Goal: Navigation & Orientation: Find specific page/section

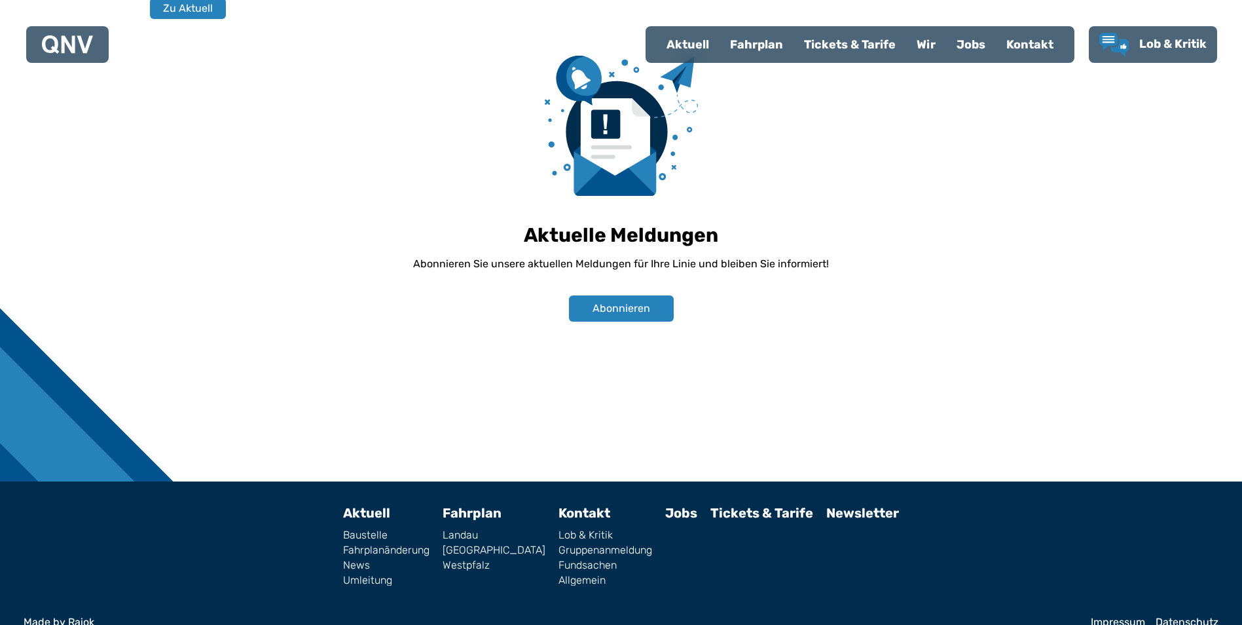
scroll to position [913, 0]
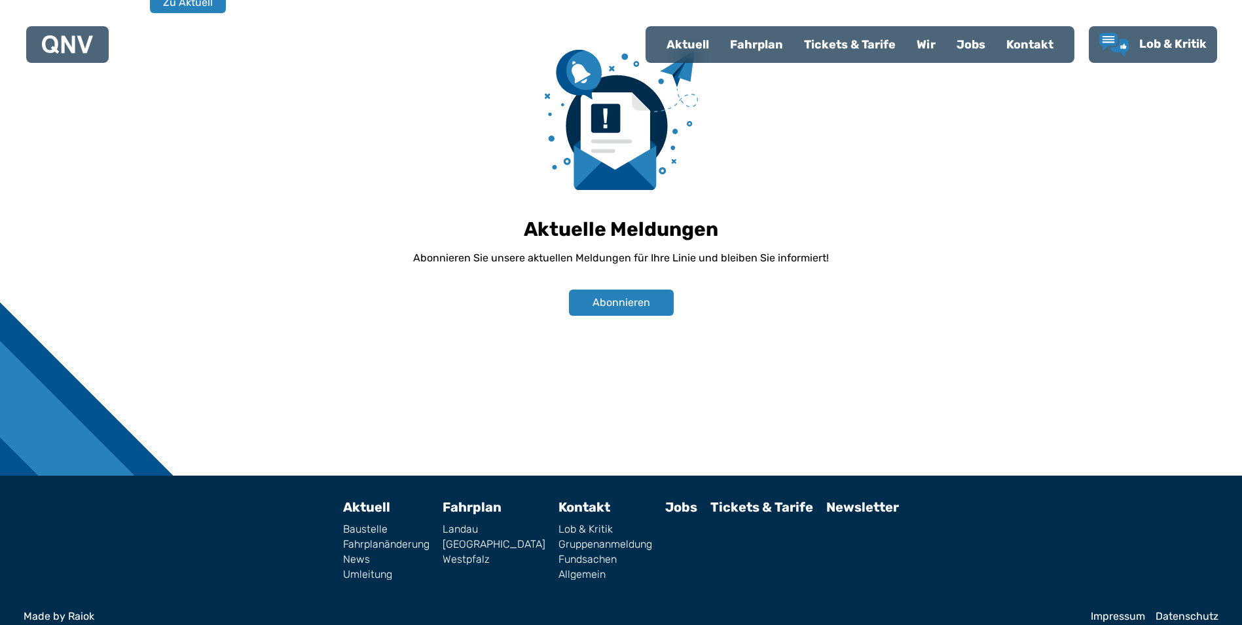
click at [559, 499] on link "Kontakt" at bounding box center [585, 507] width 52 height 16
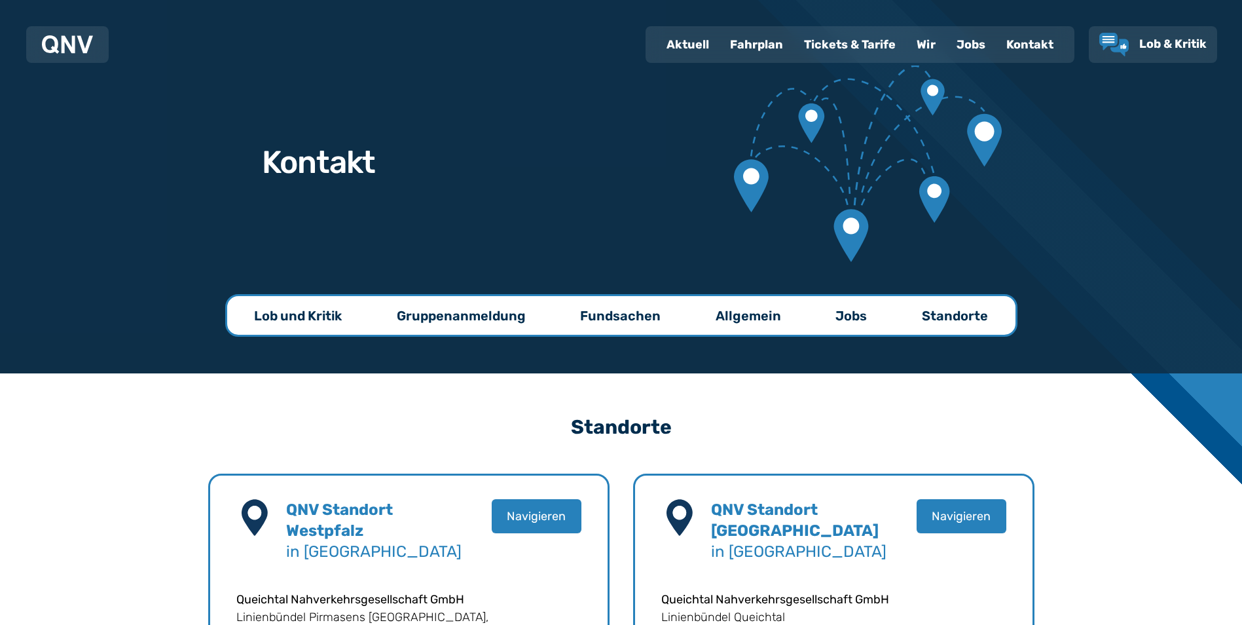
click at [980, 42] on div "Jobs" at bounding box center [971, 45] width 50 height 34
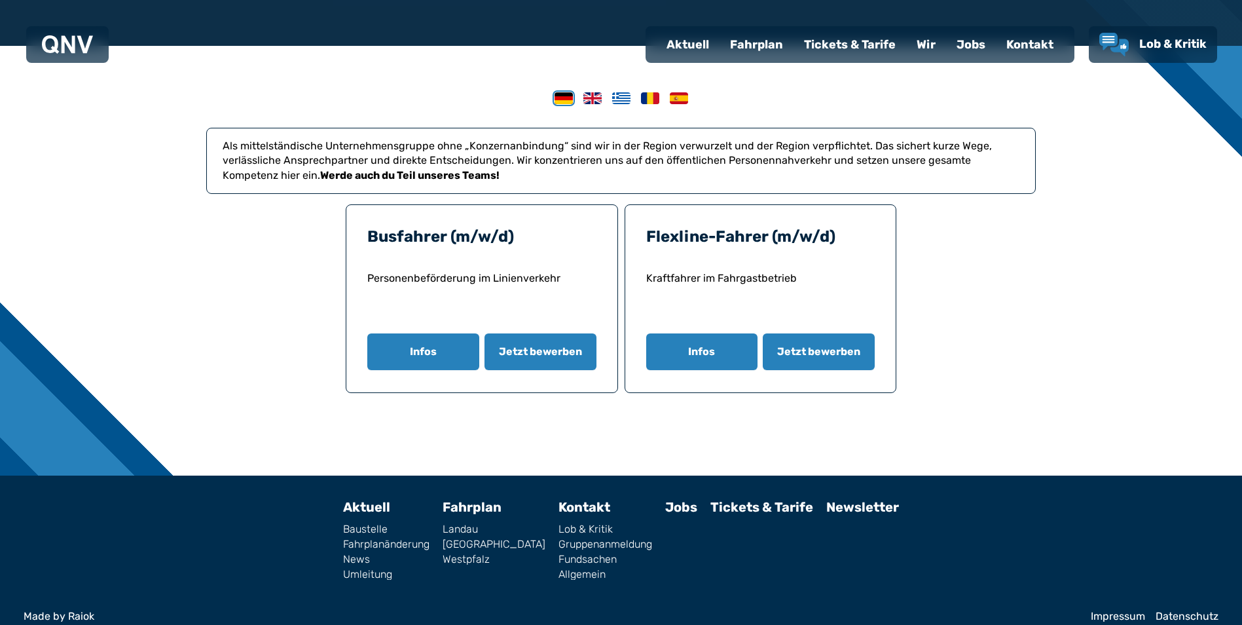
scroll to position [343, 0]
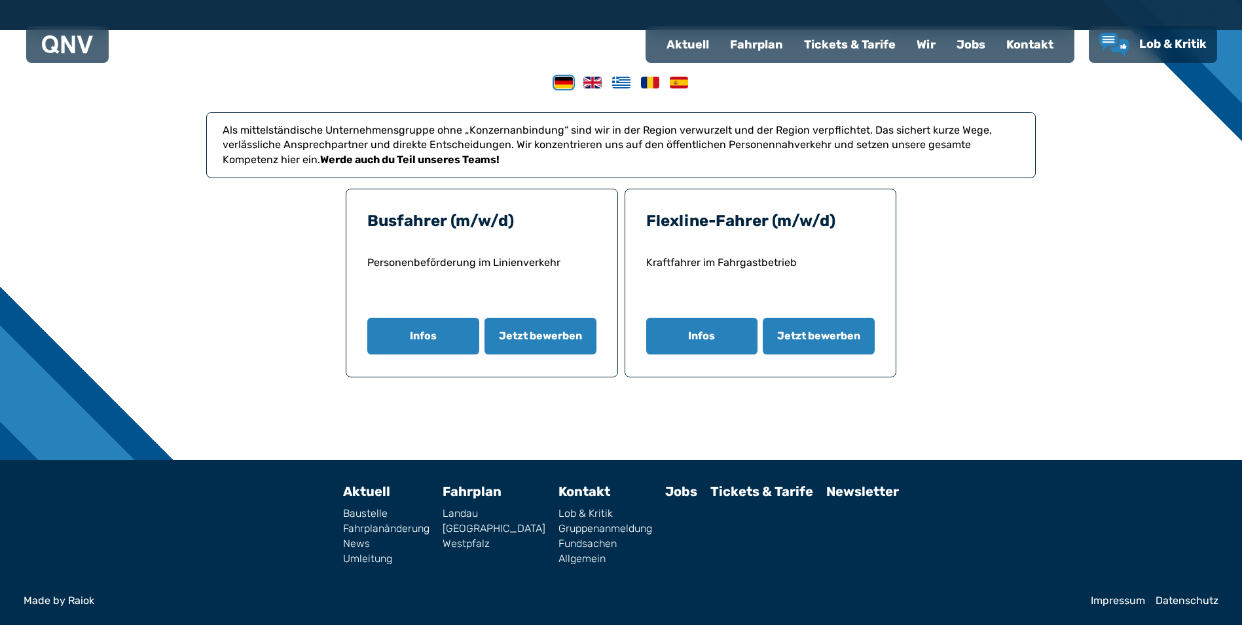
click at [491, 539] on link "Westpfalz" at bounding box center [494, 543] width 103 height 10
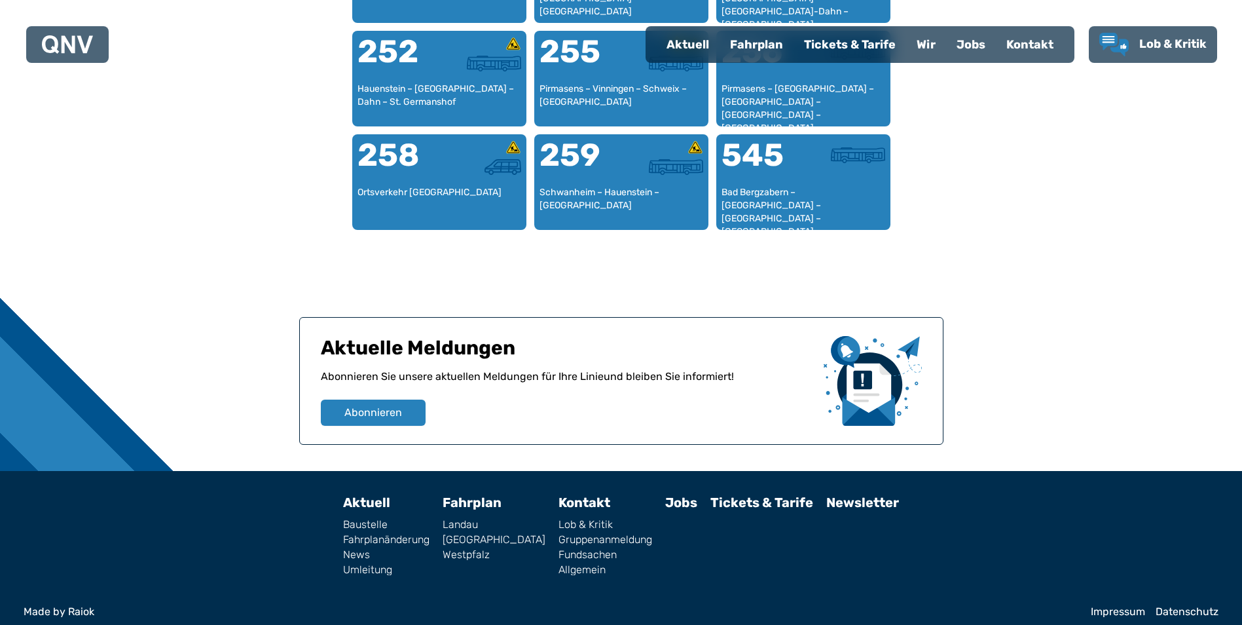
scroll to position [1809, 0]
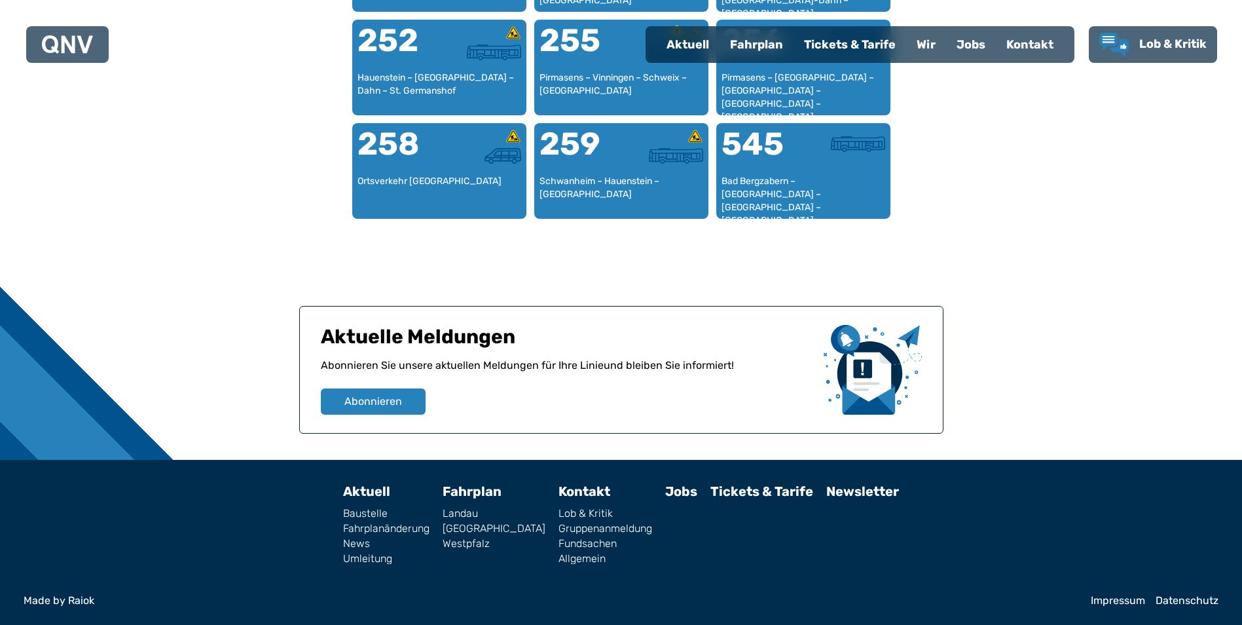
scroll to position [343, 0]
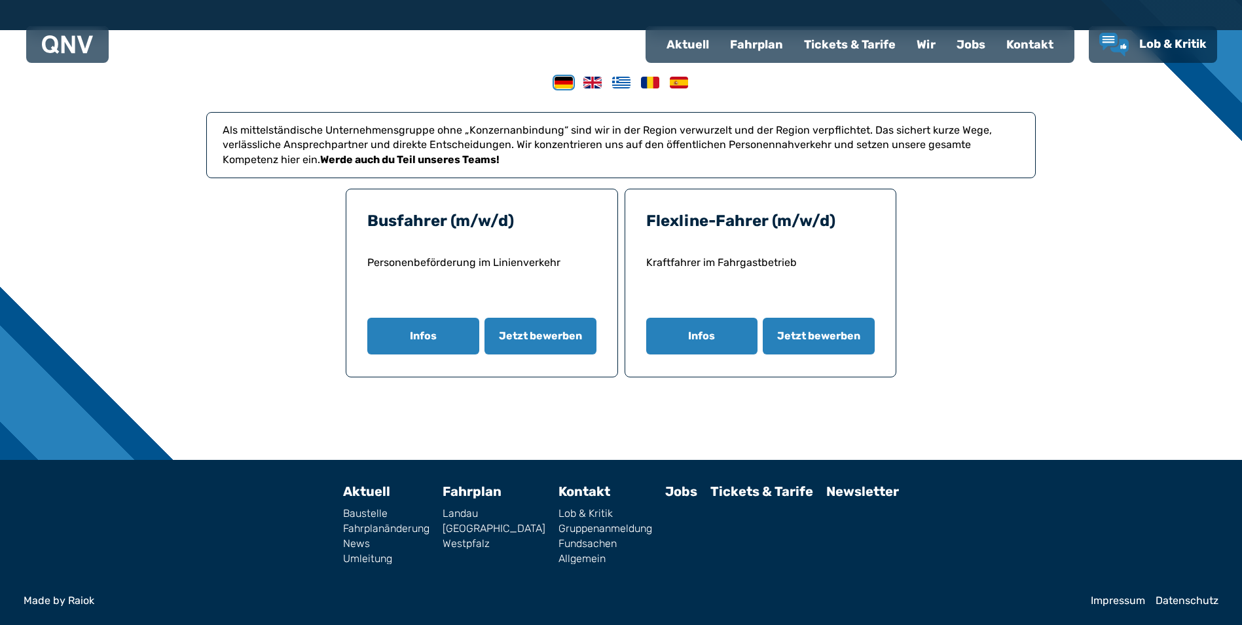
click at [1040, 287] on div "Als mittelständische Unternehmensgruppe ohne „Konzernanbindung“ sind wir in der…" at bounding box center [621, 245] width 1242 height 430
click at [1039, 282] on div "Als mittelständische Unternehmensgruppe ohne „Konzernanbindung“ sind wir in der…" at bounding box center [621, 245] width 1242 height 430
click at [949, 425] on div at bounding box center [621, 403] width 671 height 52
click at [978, 407] on div "Als mittelständische Unternehmensgruppe ohne „Konzernanbindung“ sind wir in der…" at bounding box center [621, 253] width 830 height 353
click at [1092, 153] on div "Als mittelständische Unternehmensgruppe ohne „Konzernanbindung“ sind wir in der…" at bounding box center [621, 245] width 1242 height 430
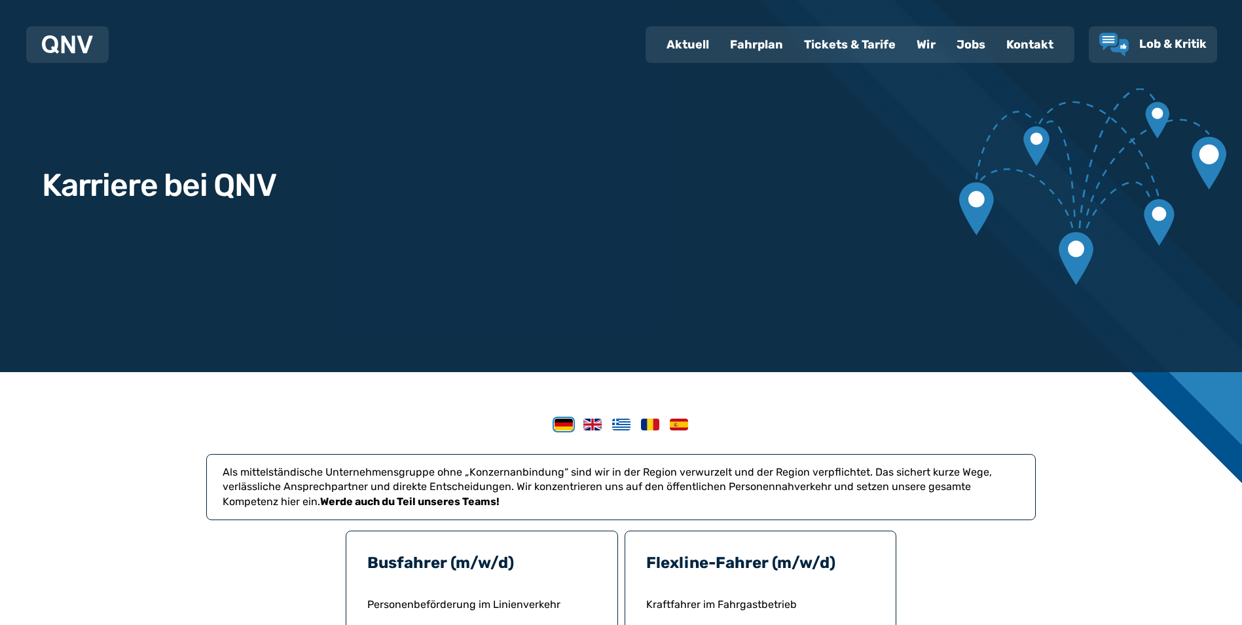
scroll to position [0, 0]
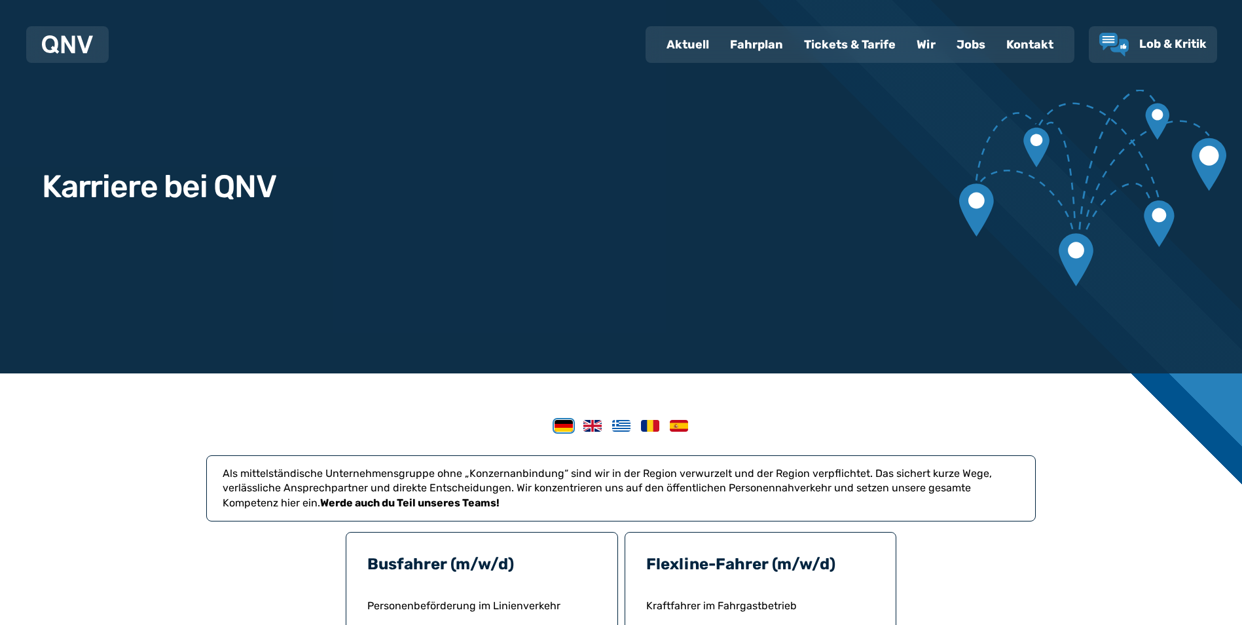
click at [933, 48] on div "Wir" at bounding box center [926, 45] width 40 height 34
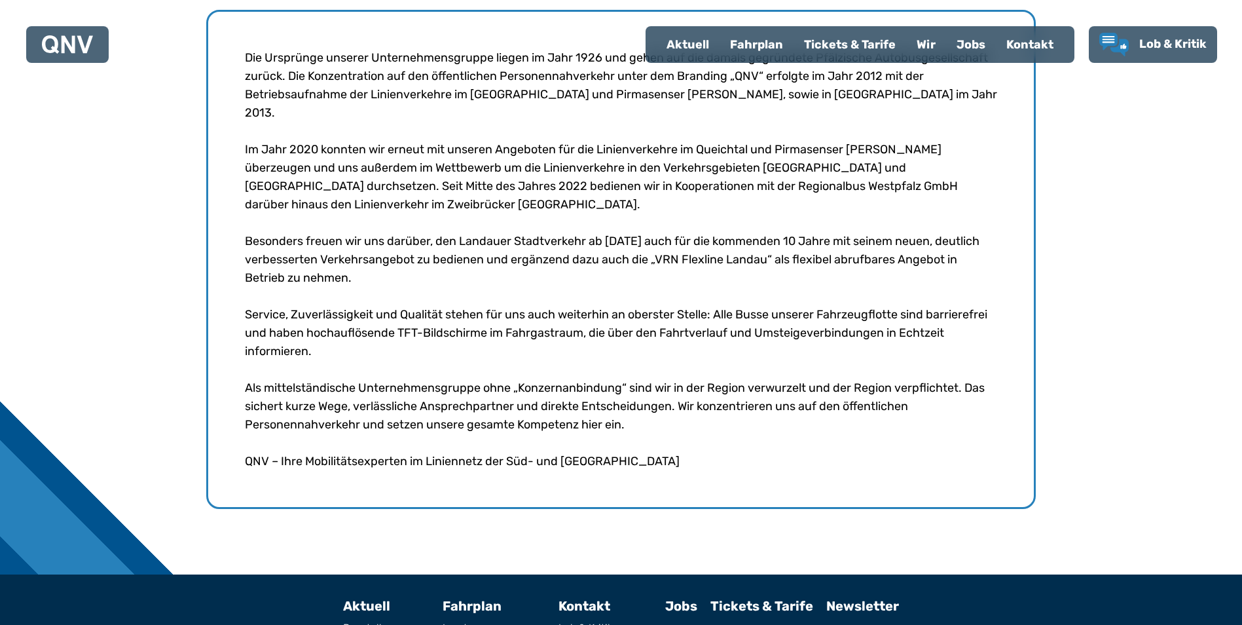
scroll to position [625, 0]
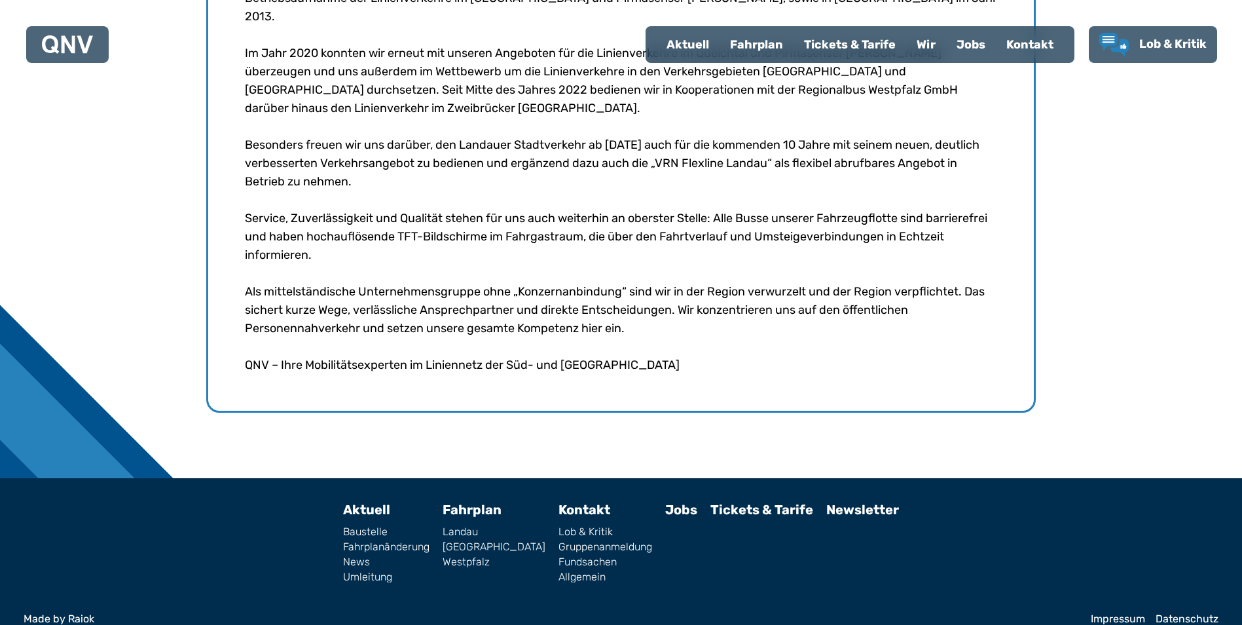
click at [1138, 614] on link "Impressum" at bounding box center [1118, 619] width 54 height 10
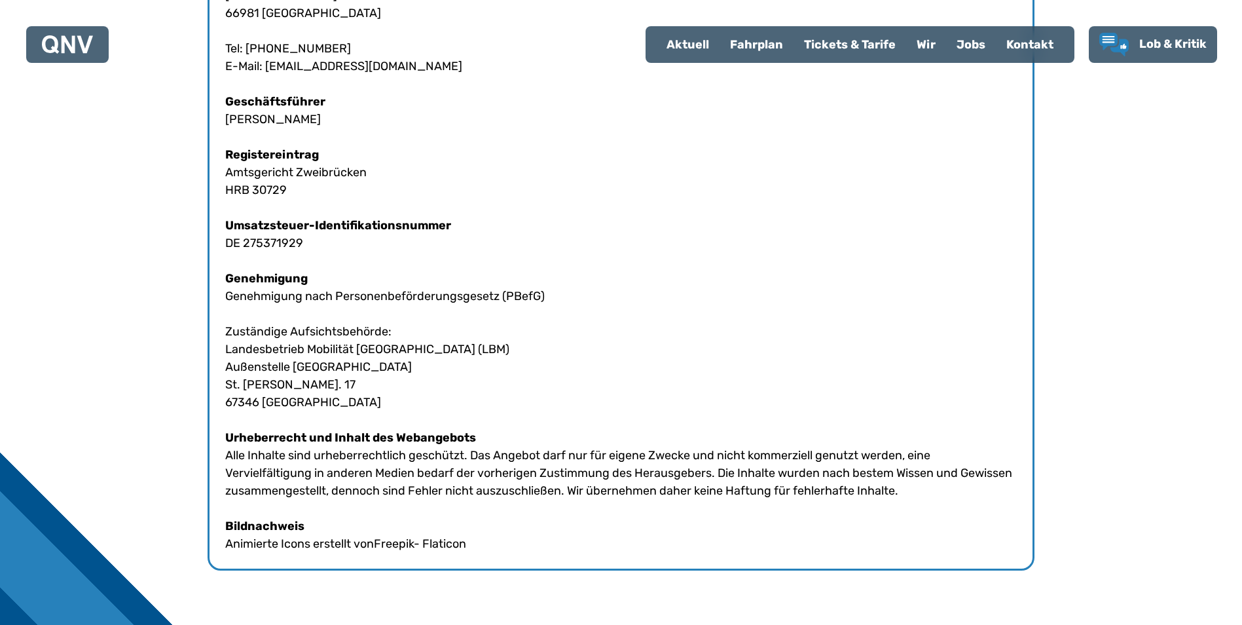
scroll to position [718, 0]
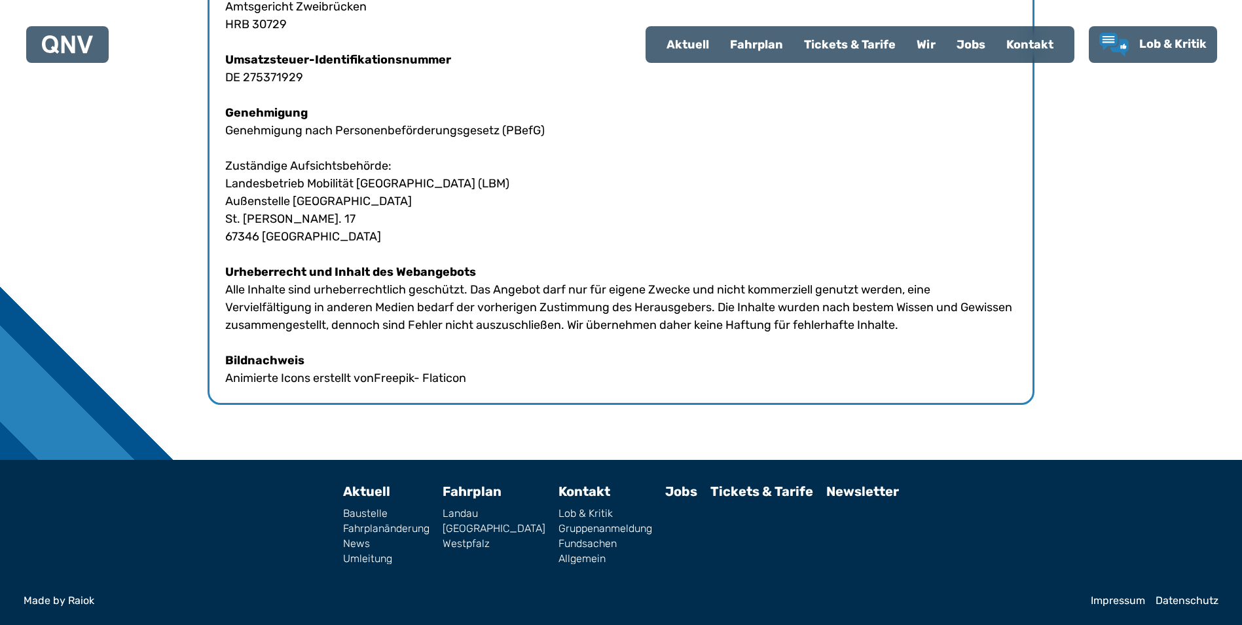
click at [380, 542] on link "News" at bounding box center [386, 543] width 86 height 10
select select "*"
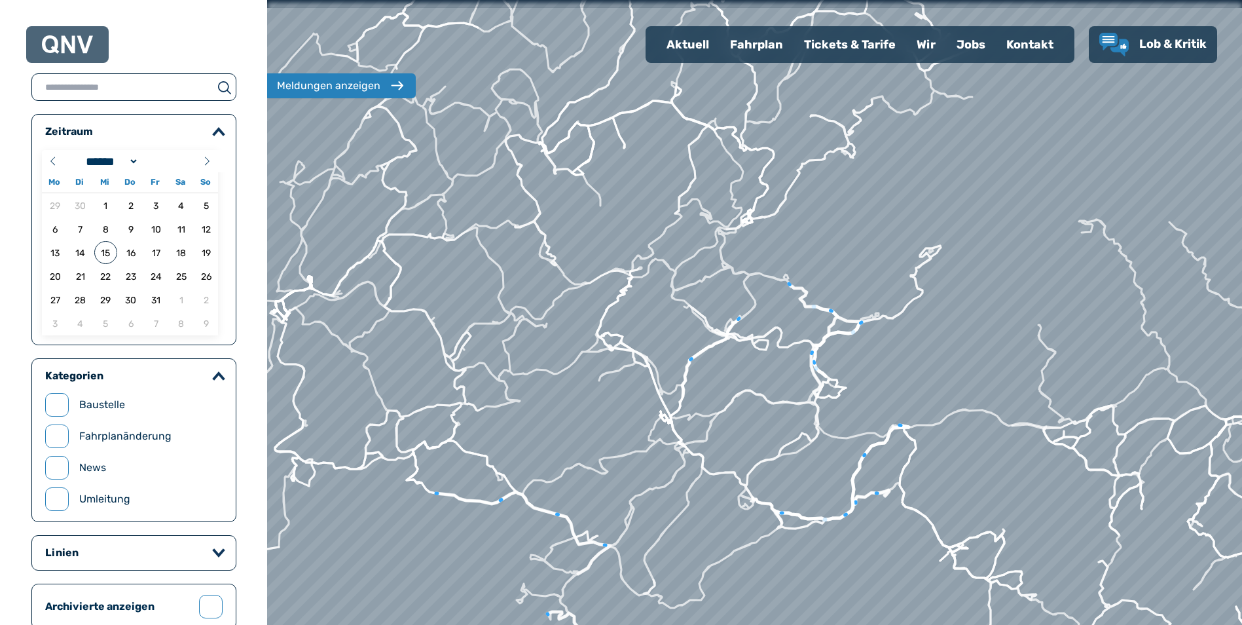
scroll to position [718, 0]
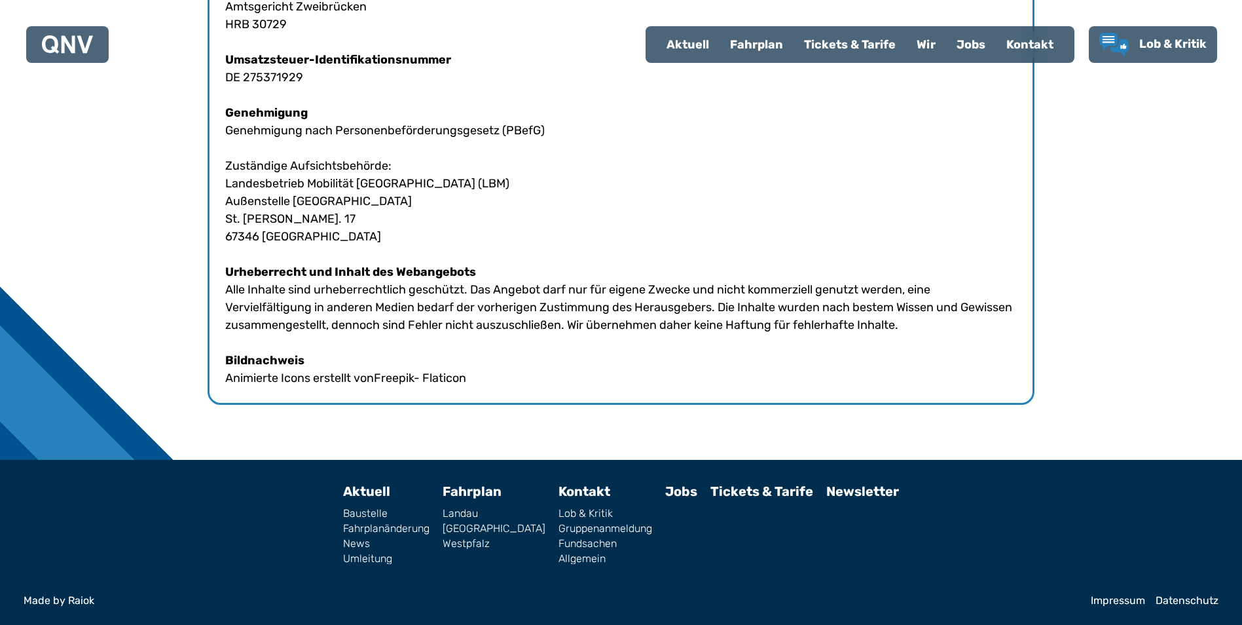
click at [501, 532] on link "[GEOGRAPHIC_DATA]" at bounding box center [494, 528] width 103 height 10
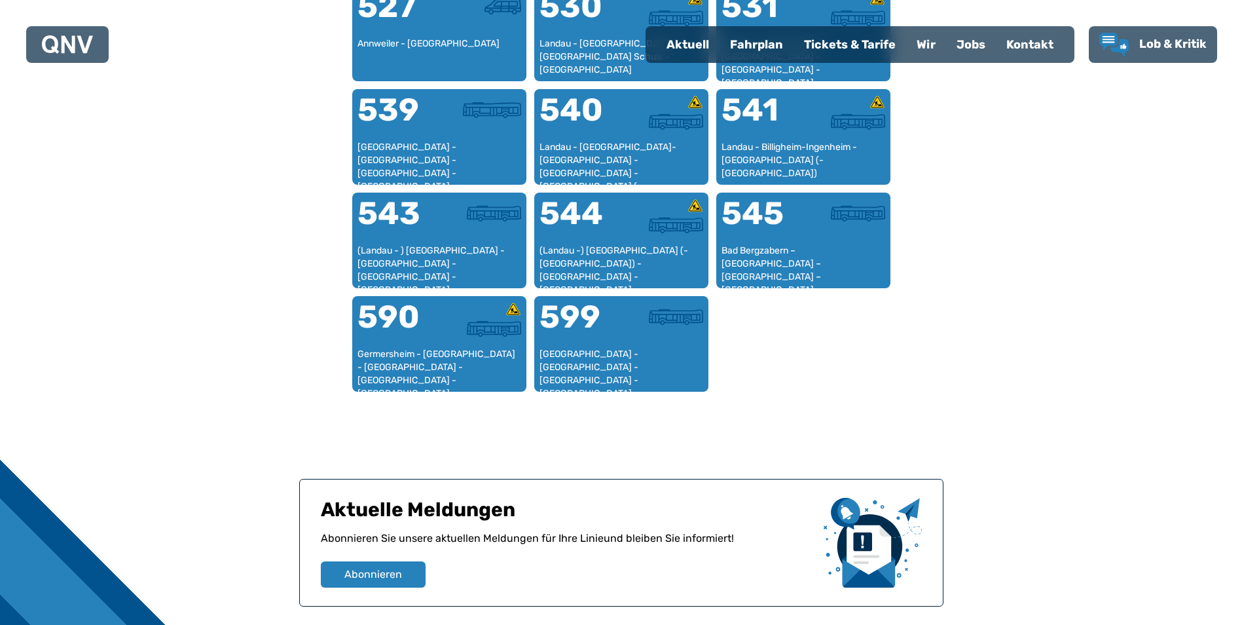
scroll to position [1395, 0]
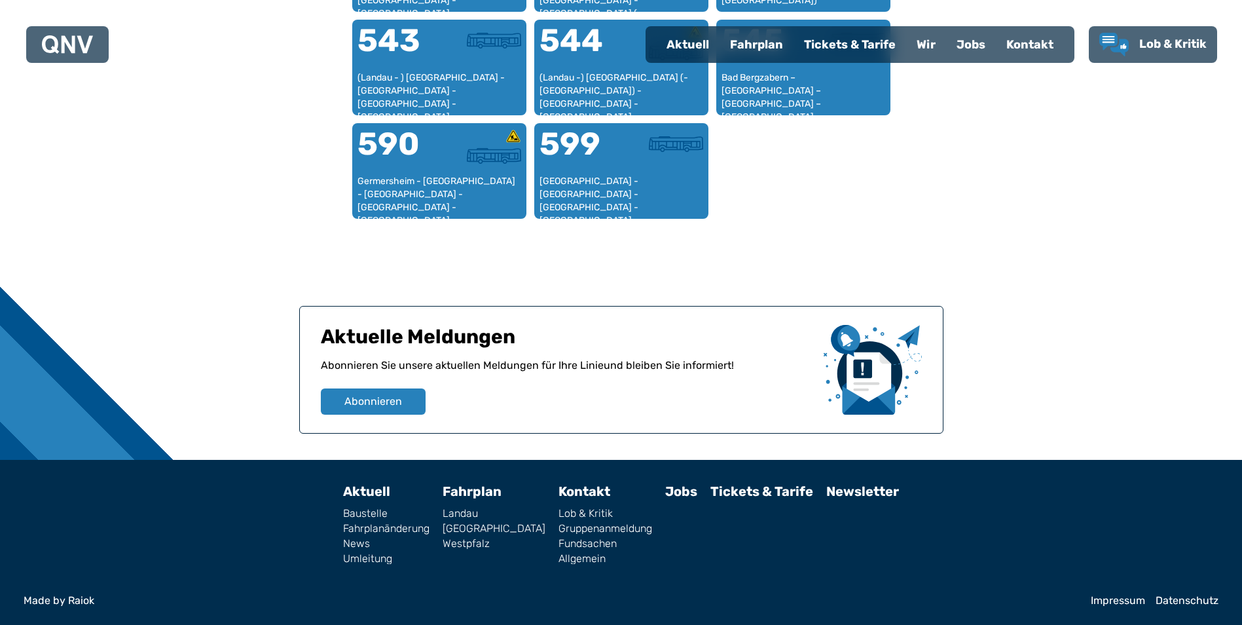
scroll to position [718, 0]
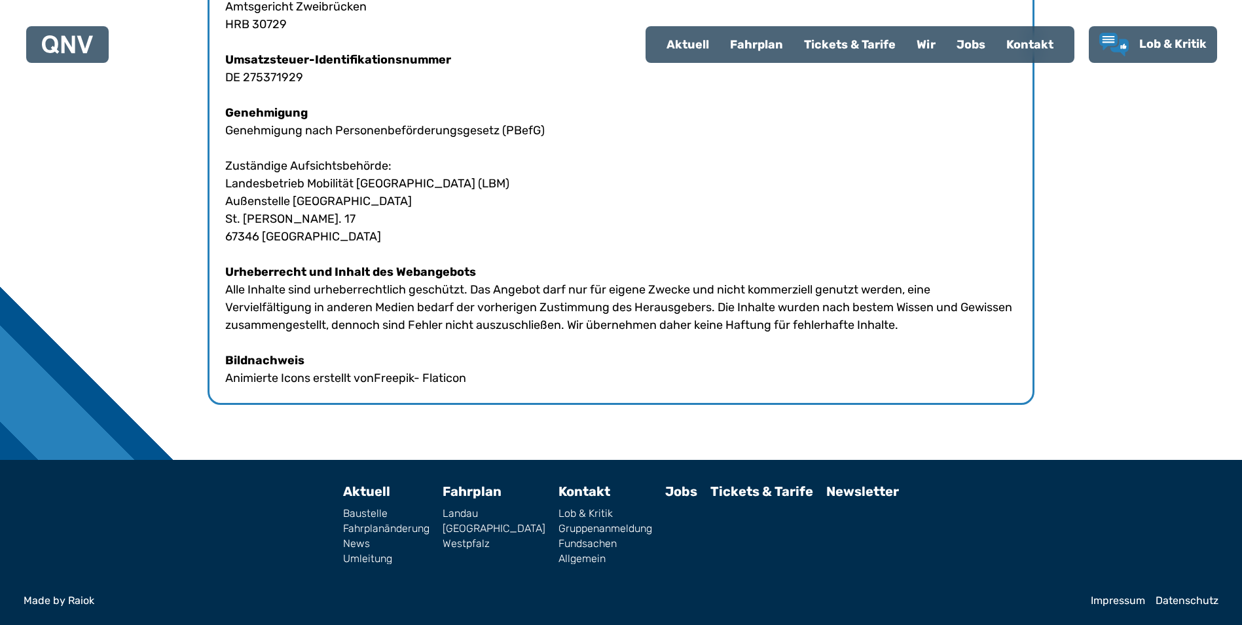
click at [490, 515] on link "Landau" at bounding box center [494, 513] width 103 height 10
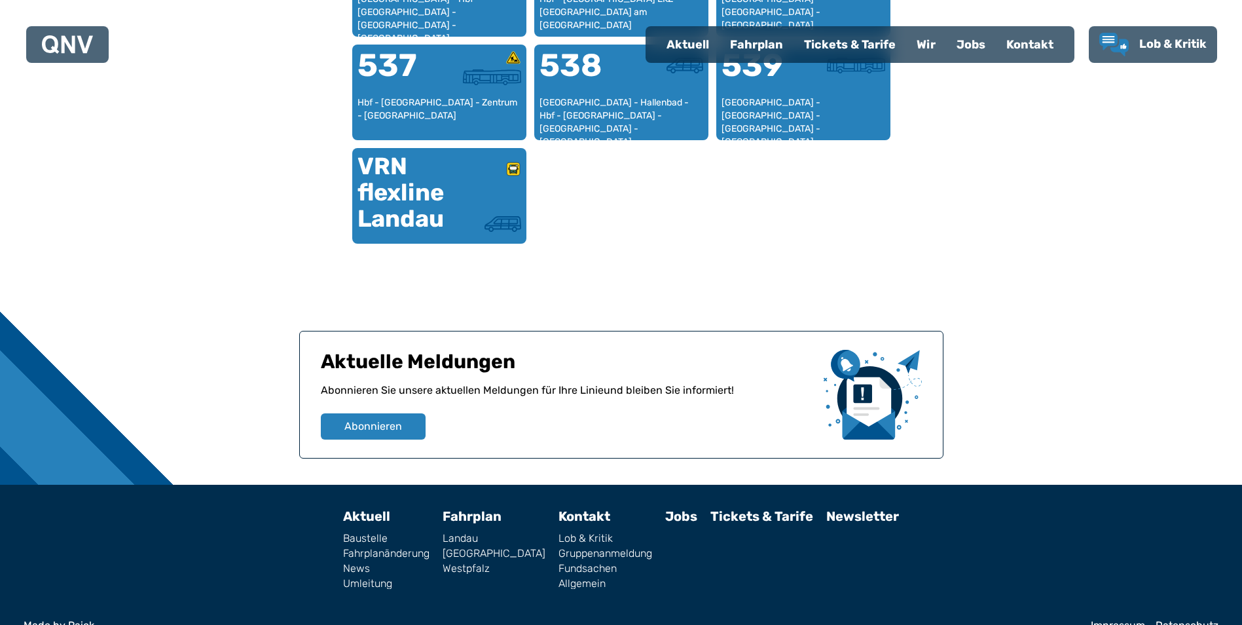
scroll to position [982, 0]
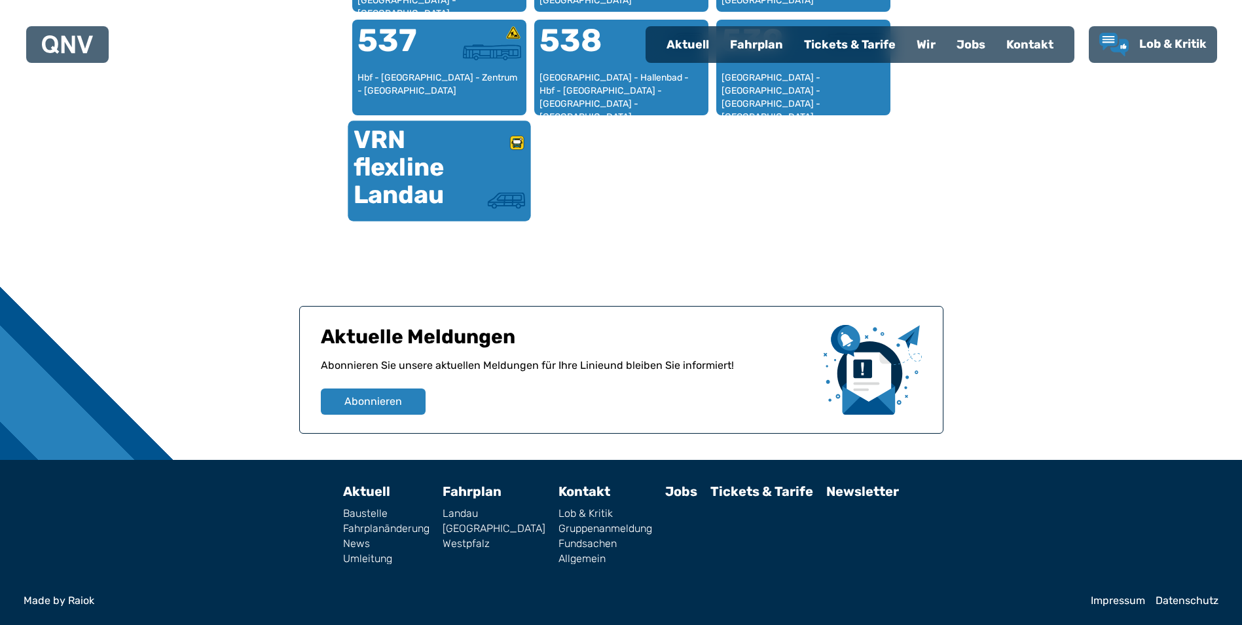
click at [477, 185] on div at bounding box center [482, 163] width 86 height 58
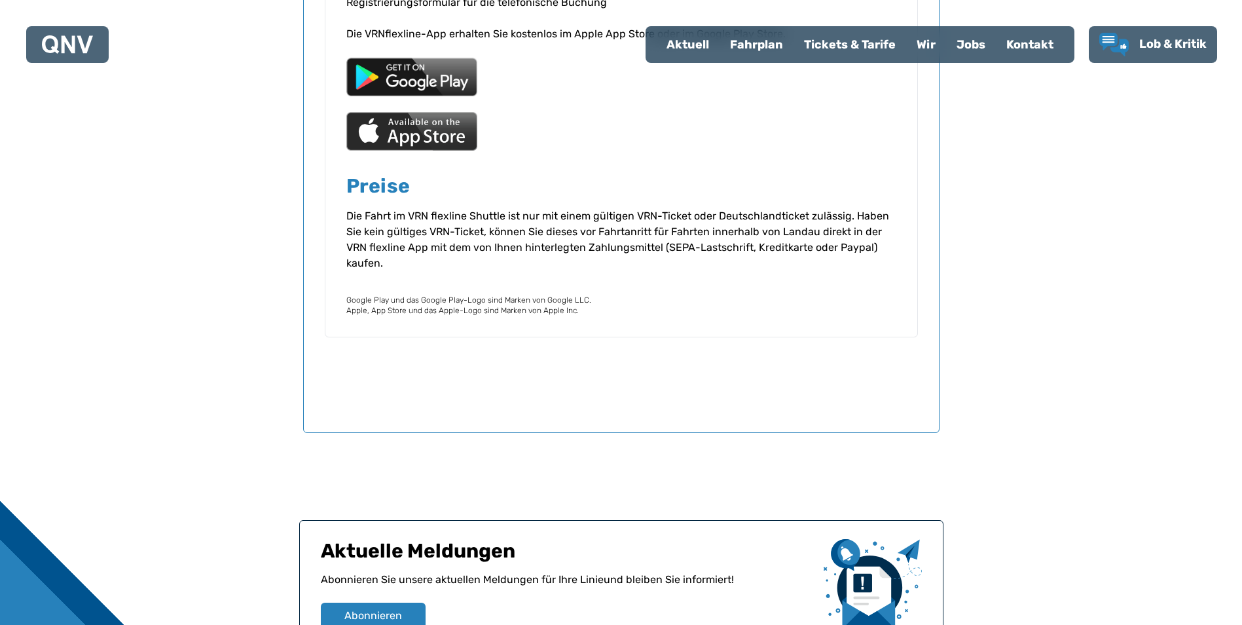
scroll to position [2039, 0]
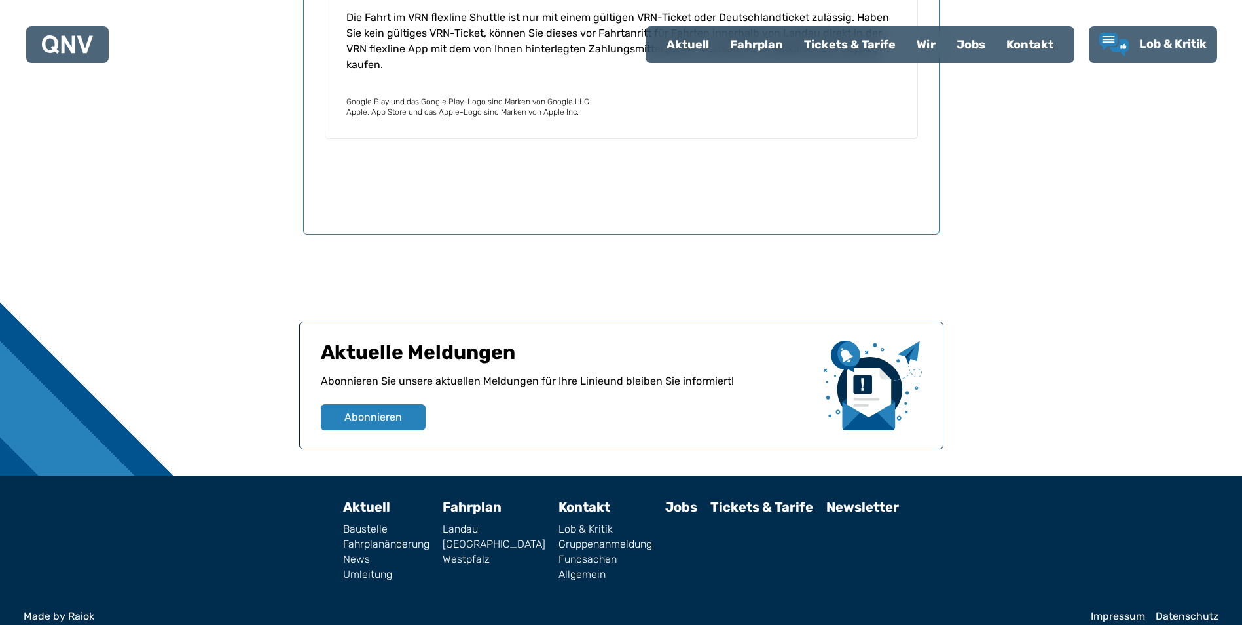
click at [570, 569] on link "Allgemein" at bounding box center [606, 574] width 94 height 10
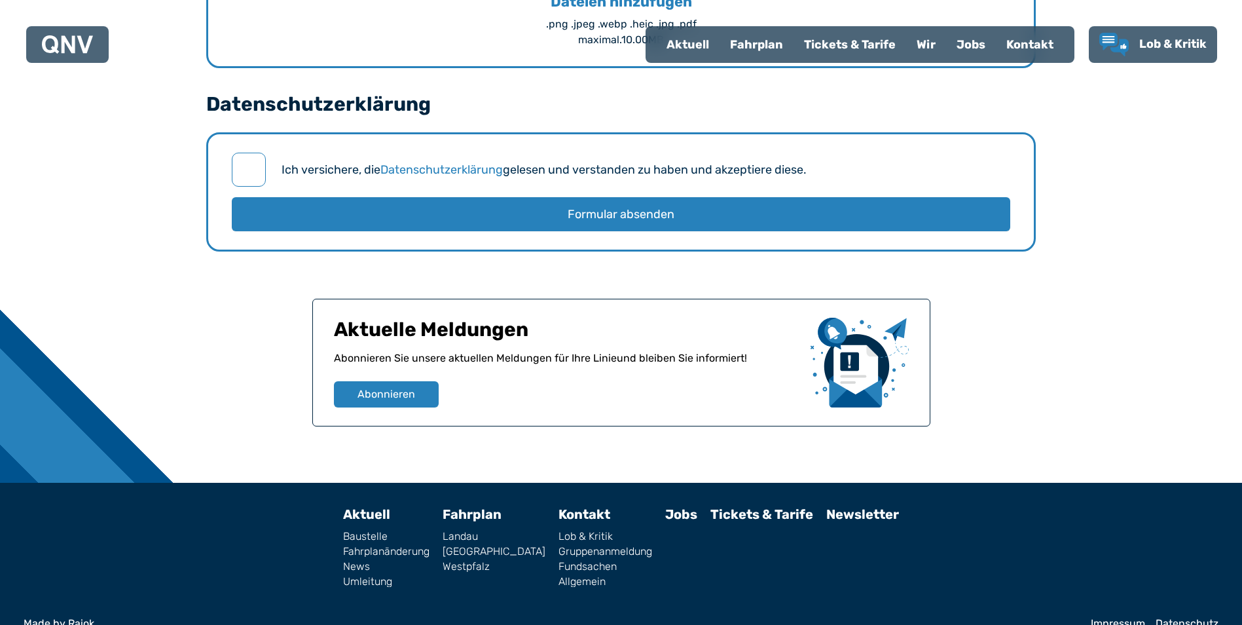
scroll to position [1329, 0]
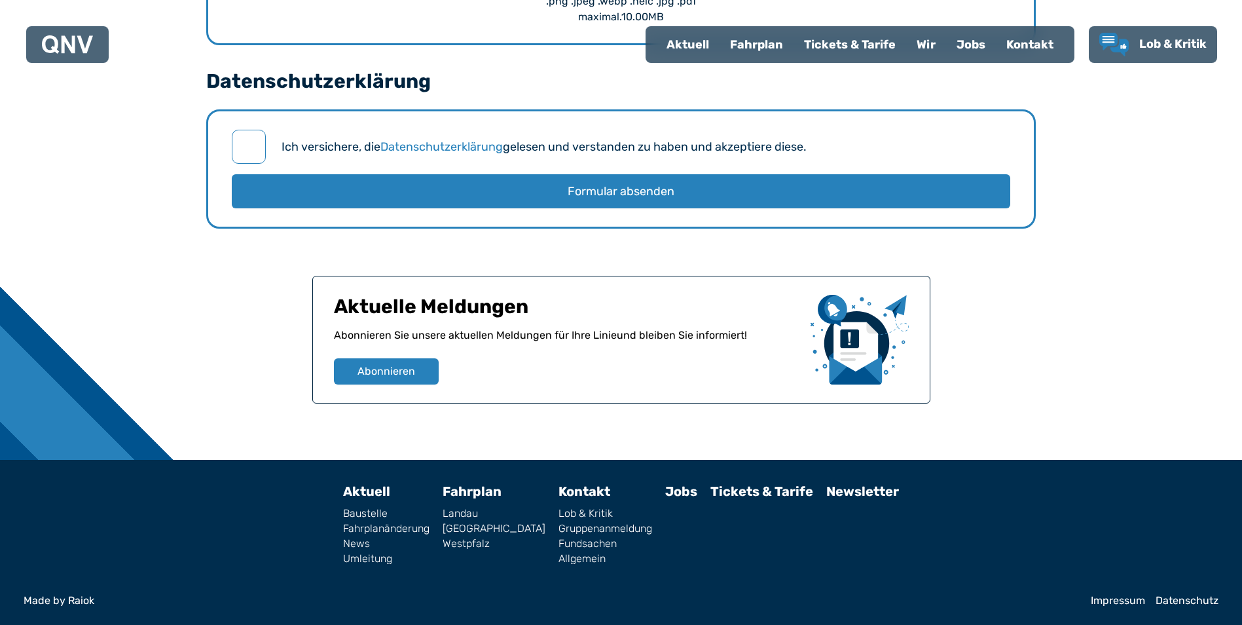
click at [559, 490] on link "Kontakt" at bounding box center [585, 491] width 52 height 16
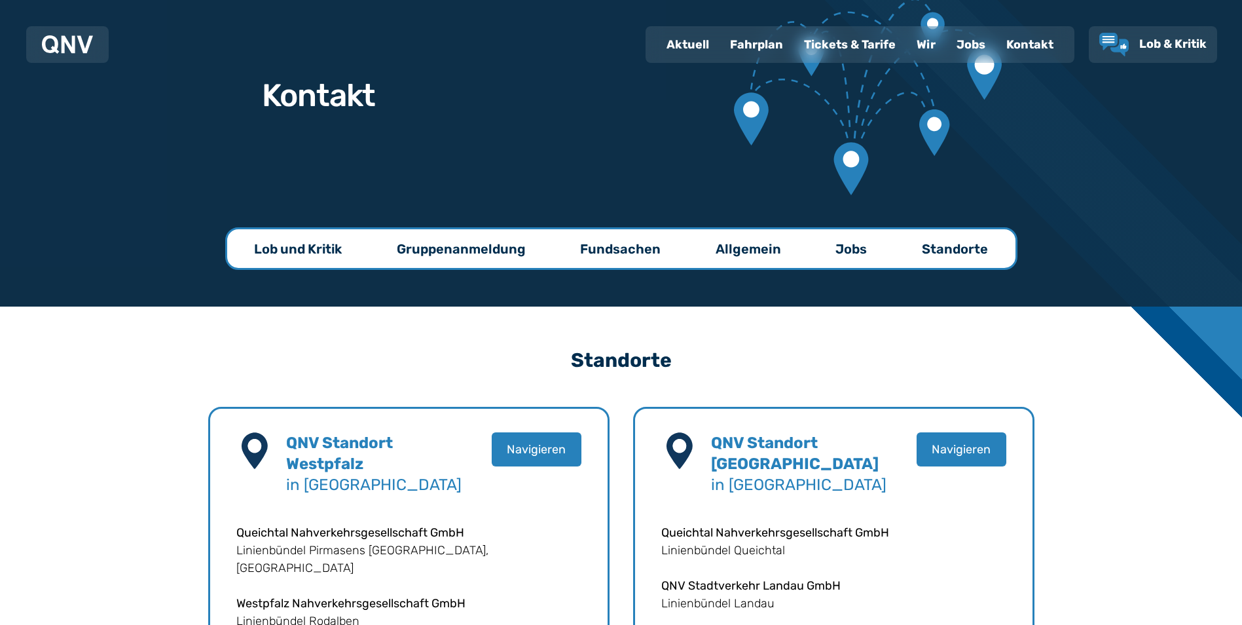
scroll to position [56, 0]
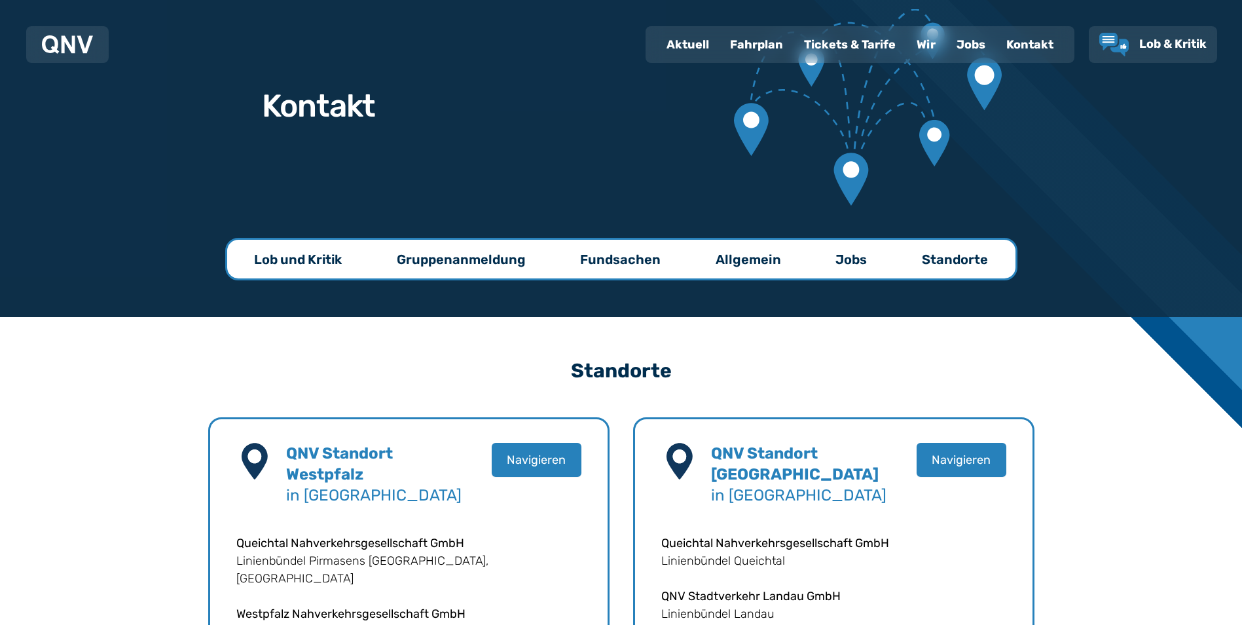
click at [1038, 43] on div "Kontakt" at bounding box center [1030, 45] width 68 height 34
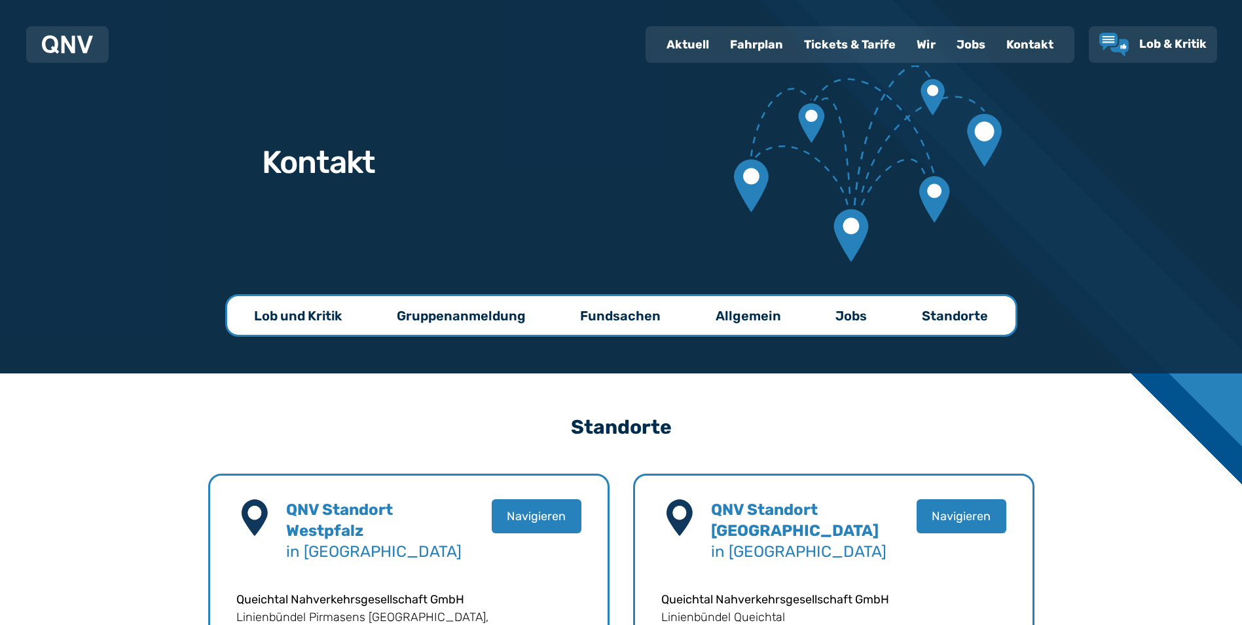
click at [946, 312] on p "Standorte" at bounding box center [955, 315] width 66 height 18
click at [323, 312] on p "Lob und Kritik" at bounding box center [298, 315] width 88 height 18
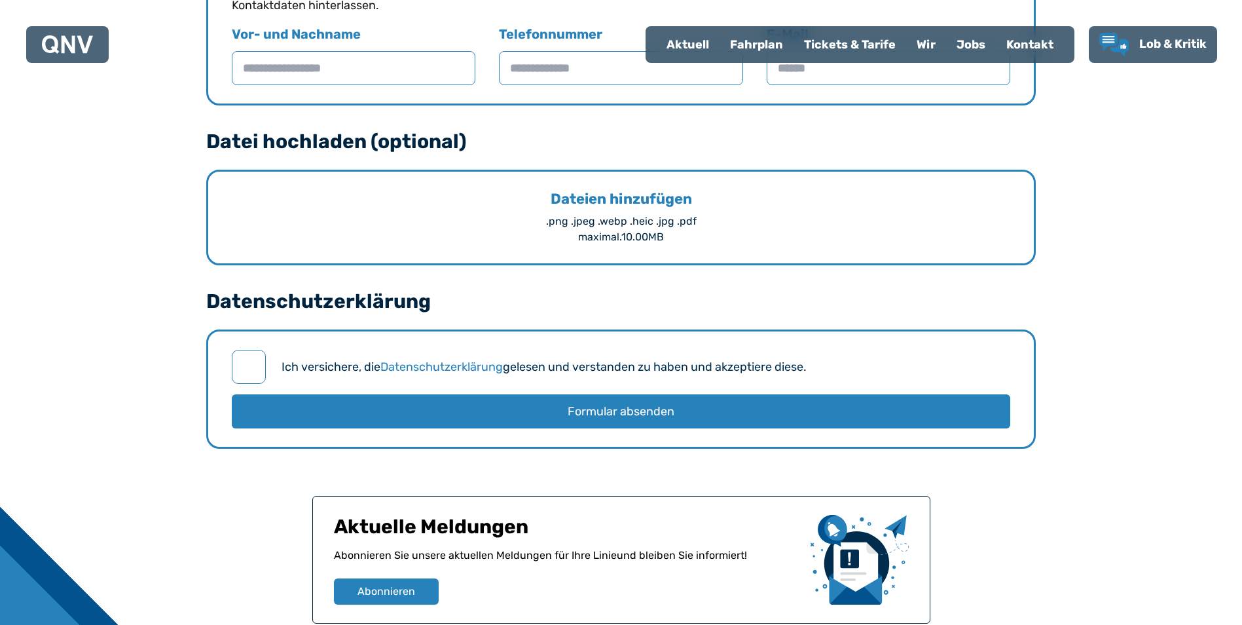
scroll to position [1661, 0]
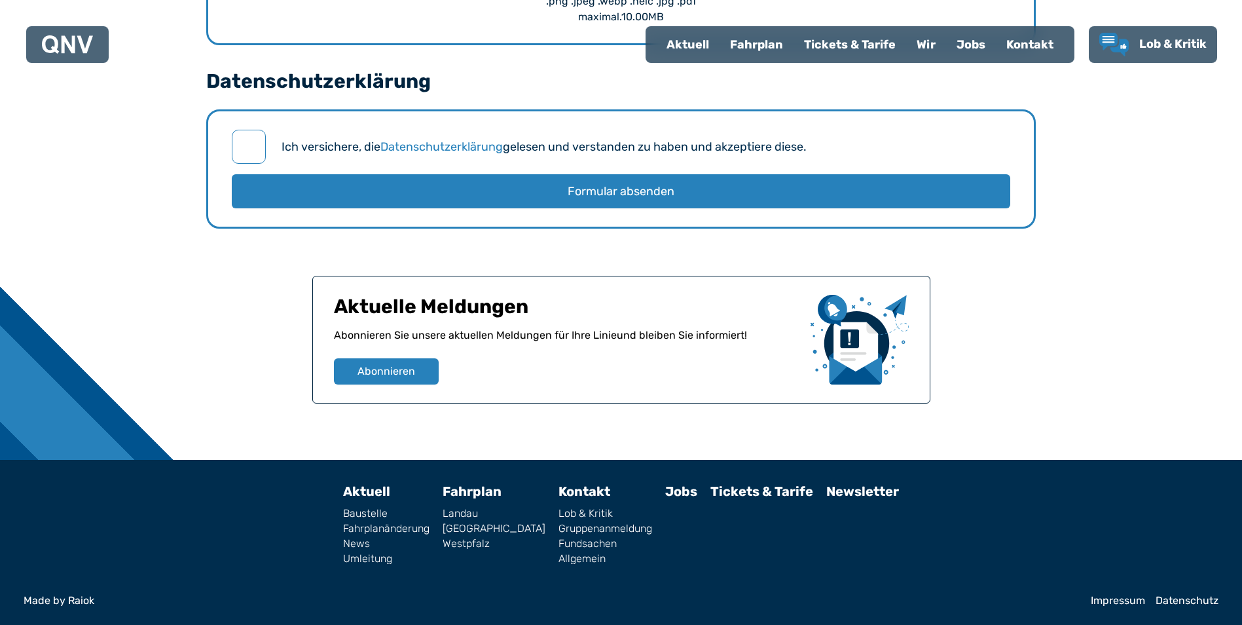
click at [559, 551] on div "Lob & Kritik Gruppenanmeldung Fundsachen Allgemein" at bounding box center [606, 536] width 94 height 56
click at [559, 557] on link "Allgemein" at bounding box center [606, 558] width 94 height 10
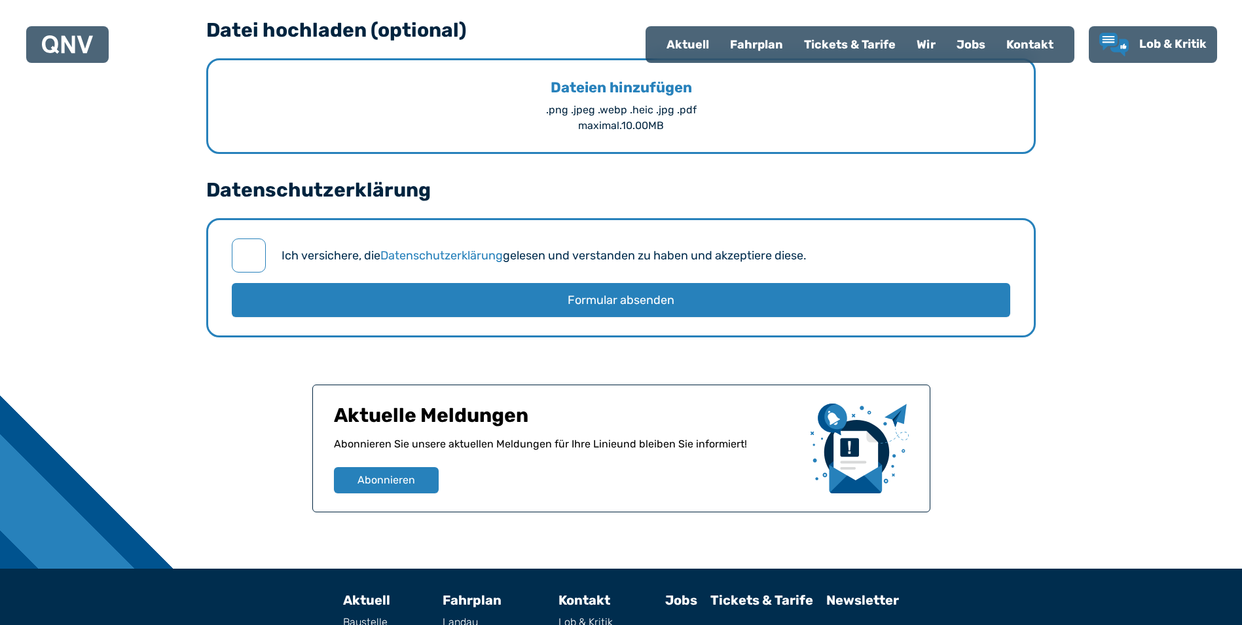
scroll to position [1329, 0]
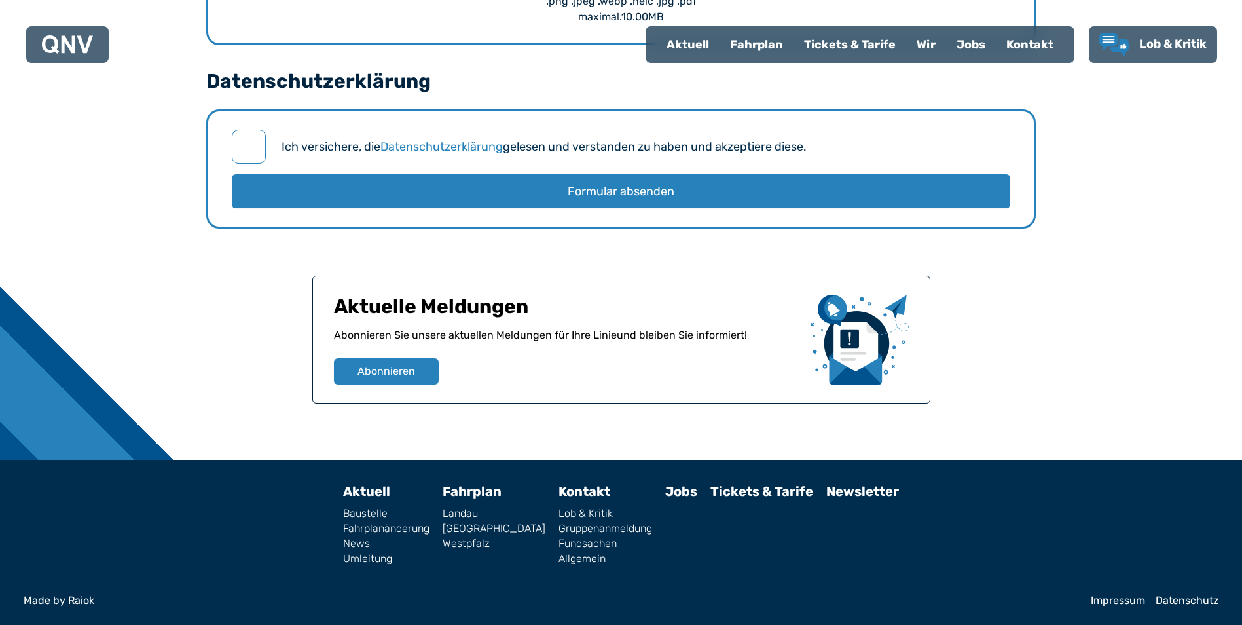
click at [576, 538] on link "Fundsachen" at bounding box center [606, 543] width 94 height 10
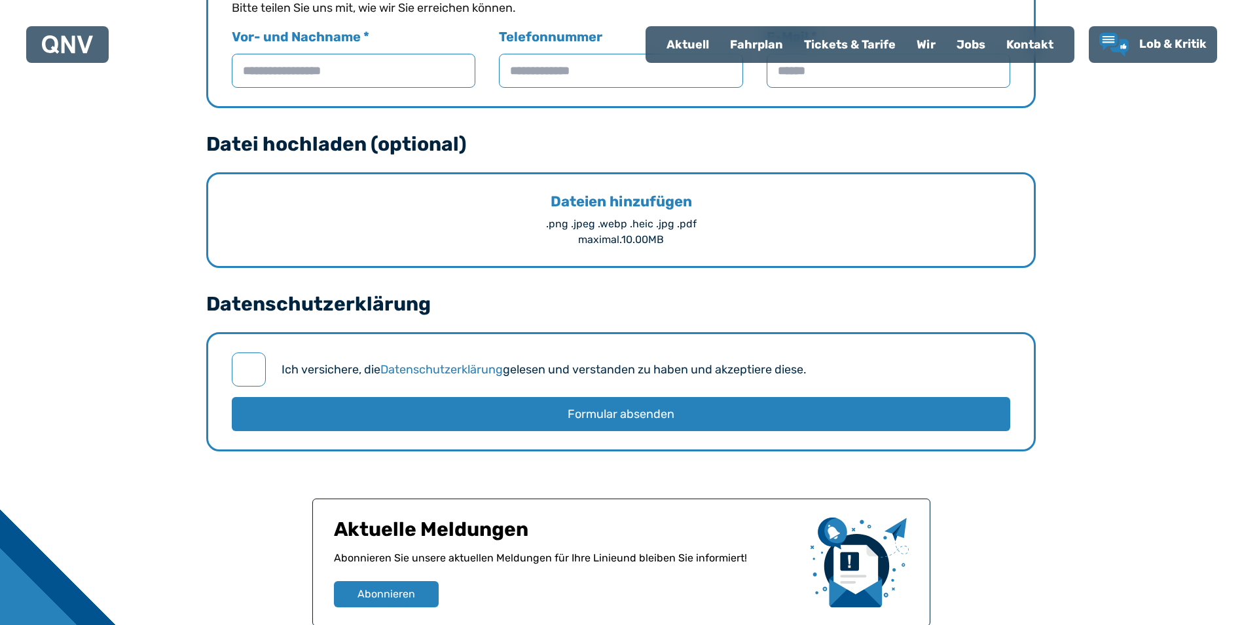
scroll to position [1714, 0]
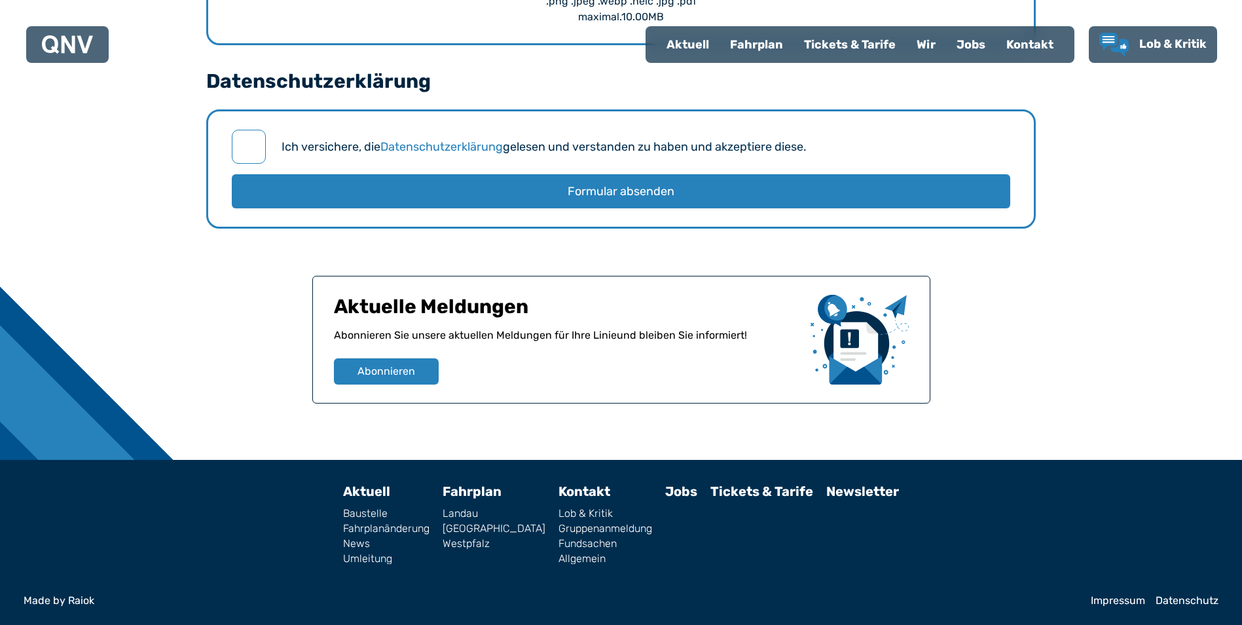
click at [384, 542] on link "News" at bounding box center [386, 543] width 86 height 10
select select "*"
